Goal: Information Seeking & Learning: Check status

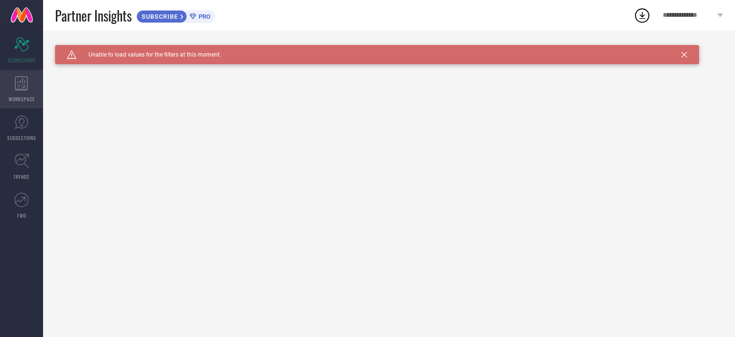
click at [17, 74] on div "WORKSPACE" at bounding box center [21, 89] width 43 height 38
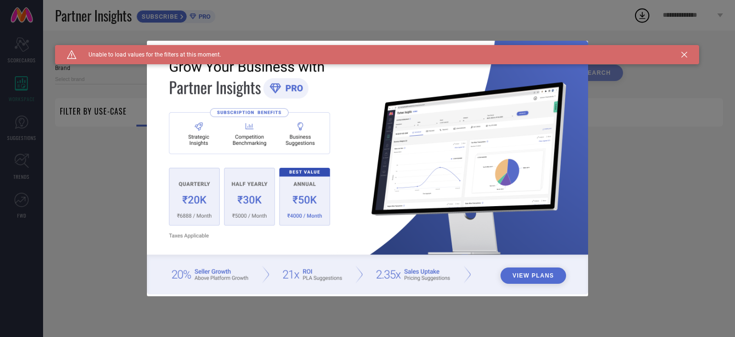
type input "1 STOP FASHION"
type input "All"
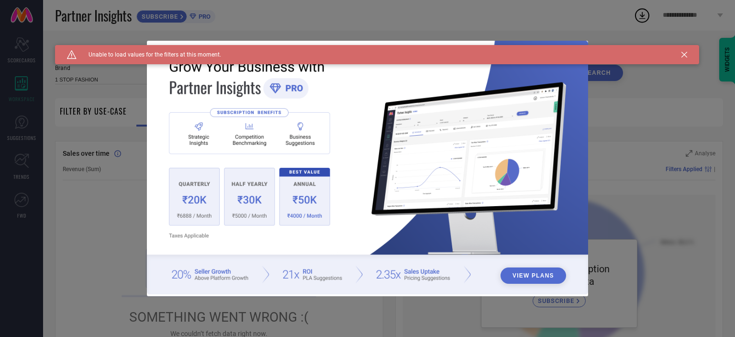
click at [684, 52] on icon at bounding box center [685, 55] width 6 height 6
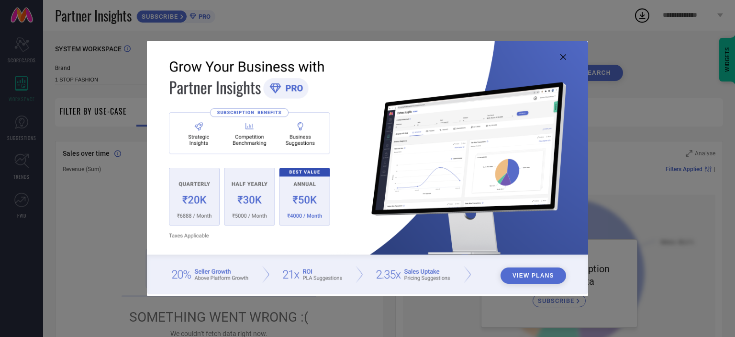
click at [562, 54] on icon at bounding box center [564, 57] width 6 height 6
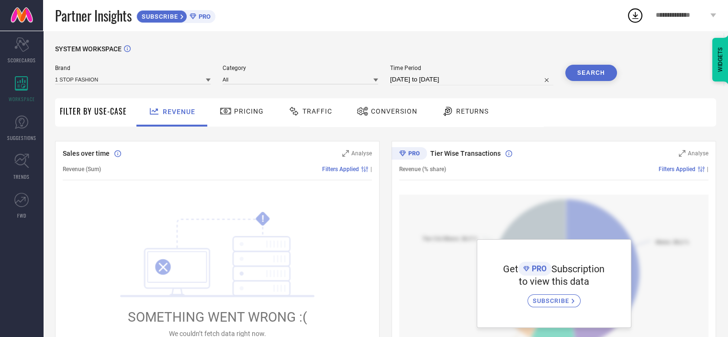
click at [242, 106] on div "Pricing" at bounding box center [241, 111] width 49 height 16
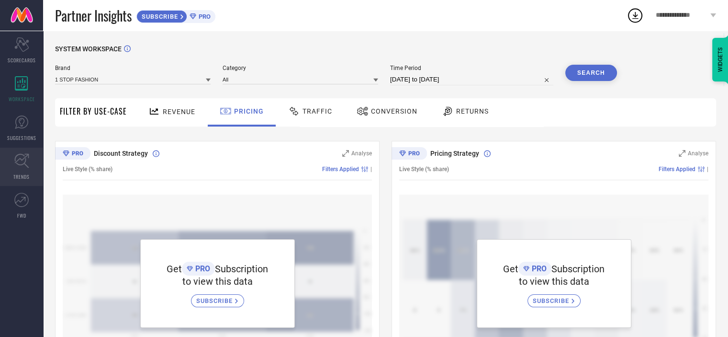
click at [20, 167] on icon at bounding box center [21, 160] width 15 height 15
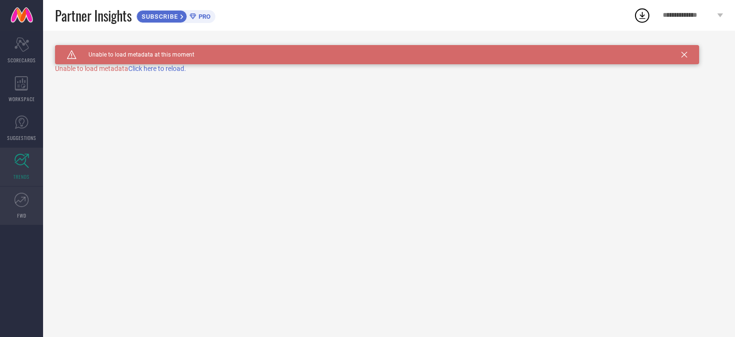
click at [20, 209] on link "FWD" at bounding box center [21, 205] width 43 height 38
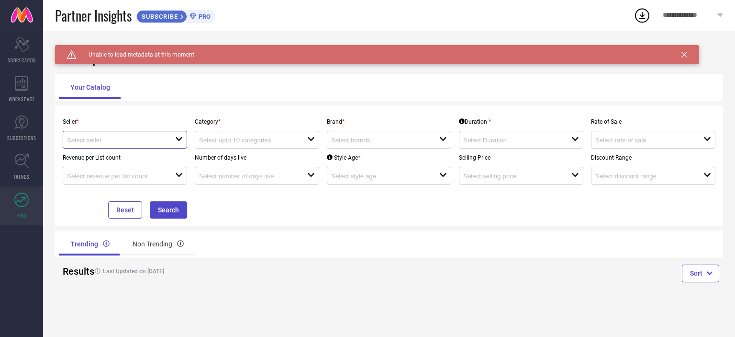
click at [115, 140] on input at bounding box center [115, 139] width 97 height 7
click at [102, 153] on li "Myntra ( MINT_1 )" at bounding box center [125, 158] width 124 height 17
type input "Myntra ( MINT_1 )"
click at [234, 136] on div "open" at bounding box center [257, 140] width 124 height 18
click at [351, 140] on input at bounding box center [379, 139] width 97 height 7
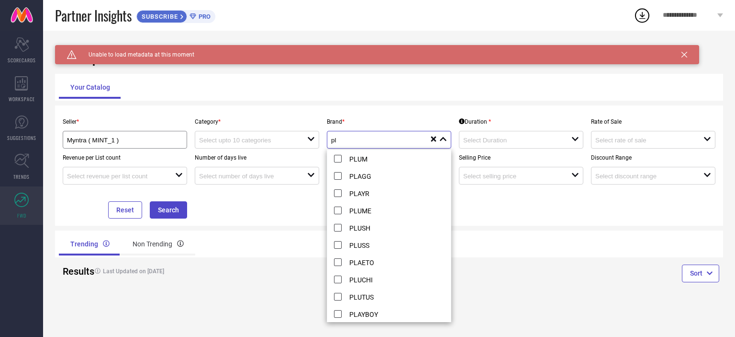
type input "pl"
